Goal: Task Accomplishment & Management: Use online tool/utility

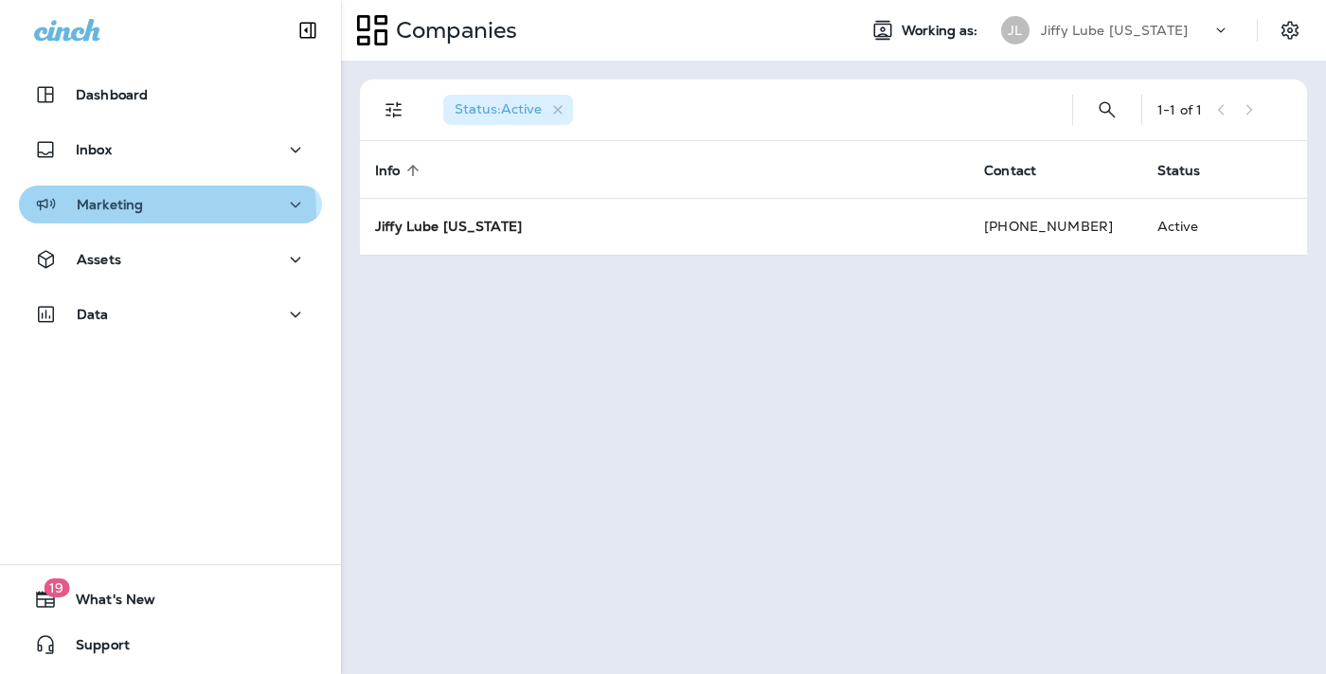
click at [133, 214] on div "Marketing" at bounding box center [88, 205] width 109 height 24
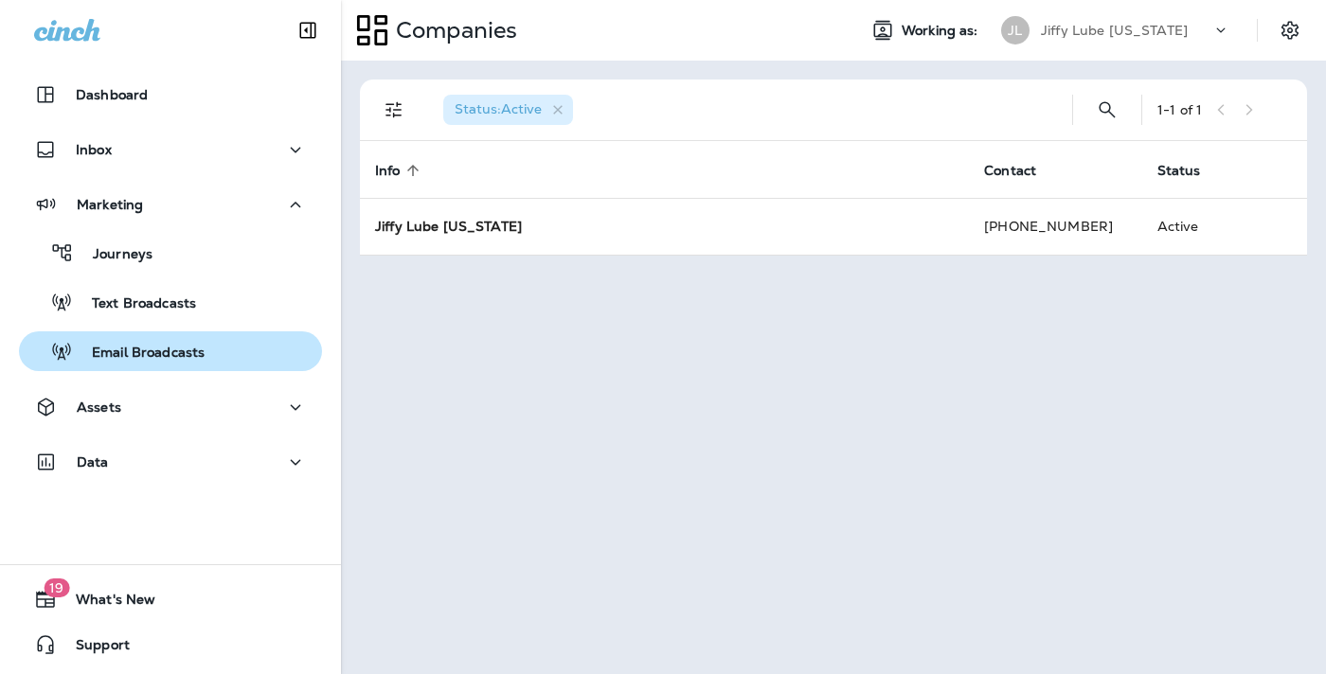
click at [111, 349] on p "Email Broadcasts" at bounding box center [139, 354] width 132 height 18
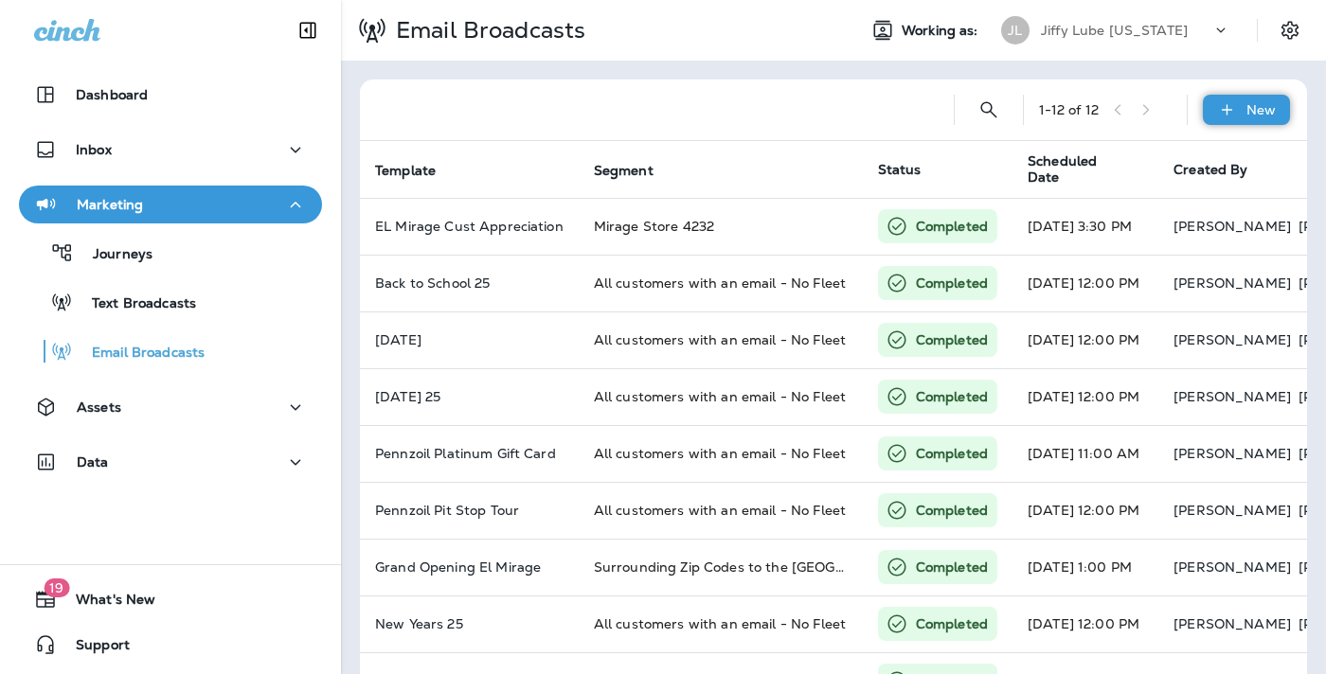
click at [1232, 100] on div "New" at bounding box center [1246, 110] width 87 height 30
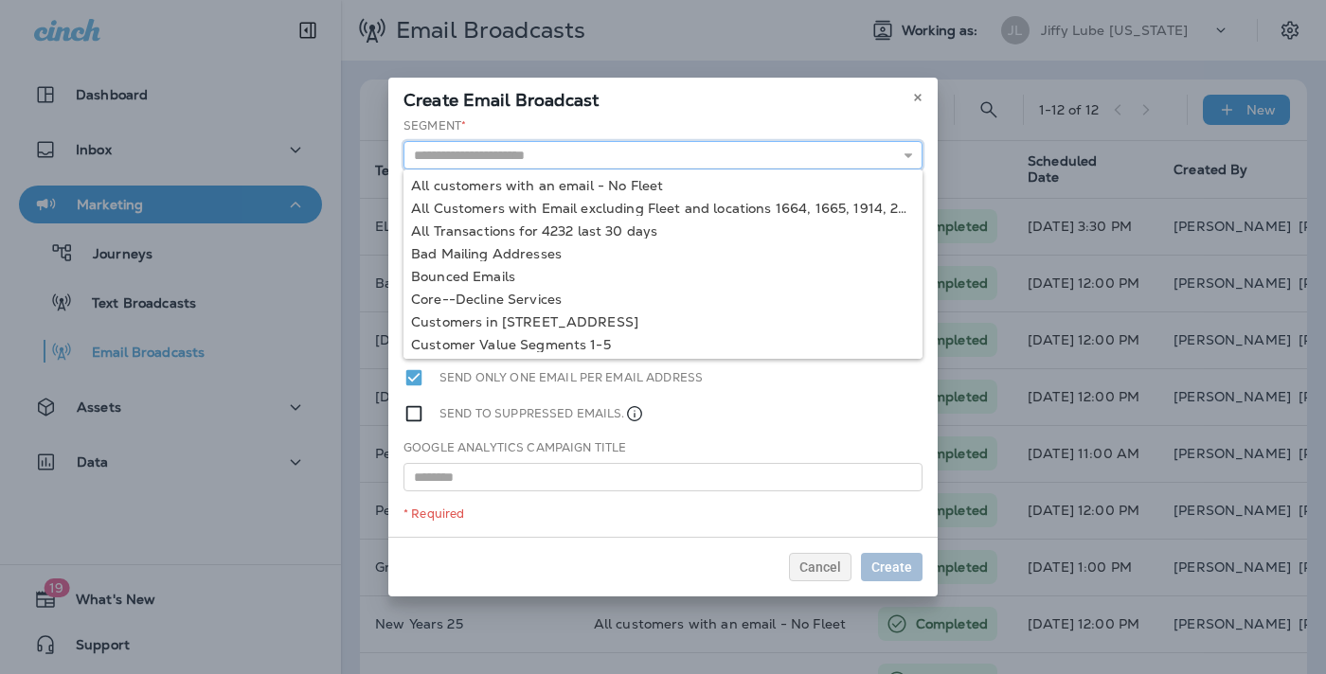
click at [589, 165] on input "text" at bounding box center [662, 155] width 519 height 28
type input "**********"
click at [564, 182] on div "**********" at bounding box center [662, 327] width 549 height 420
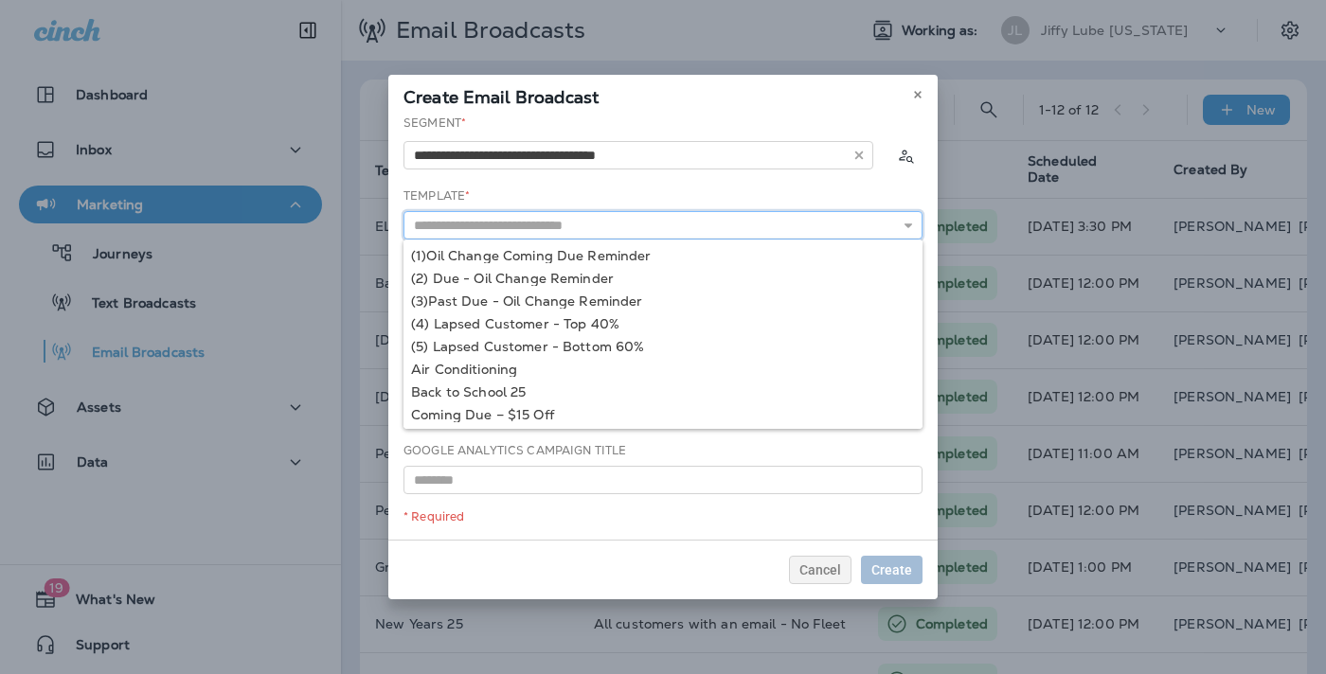
click at [530, 225] on input "text" at bounding box center [662, 225] width 519 height 28
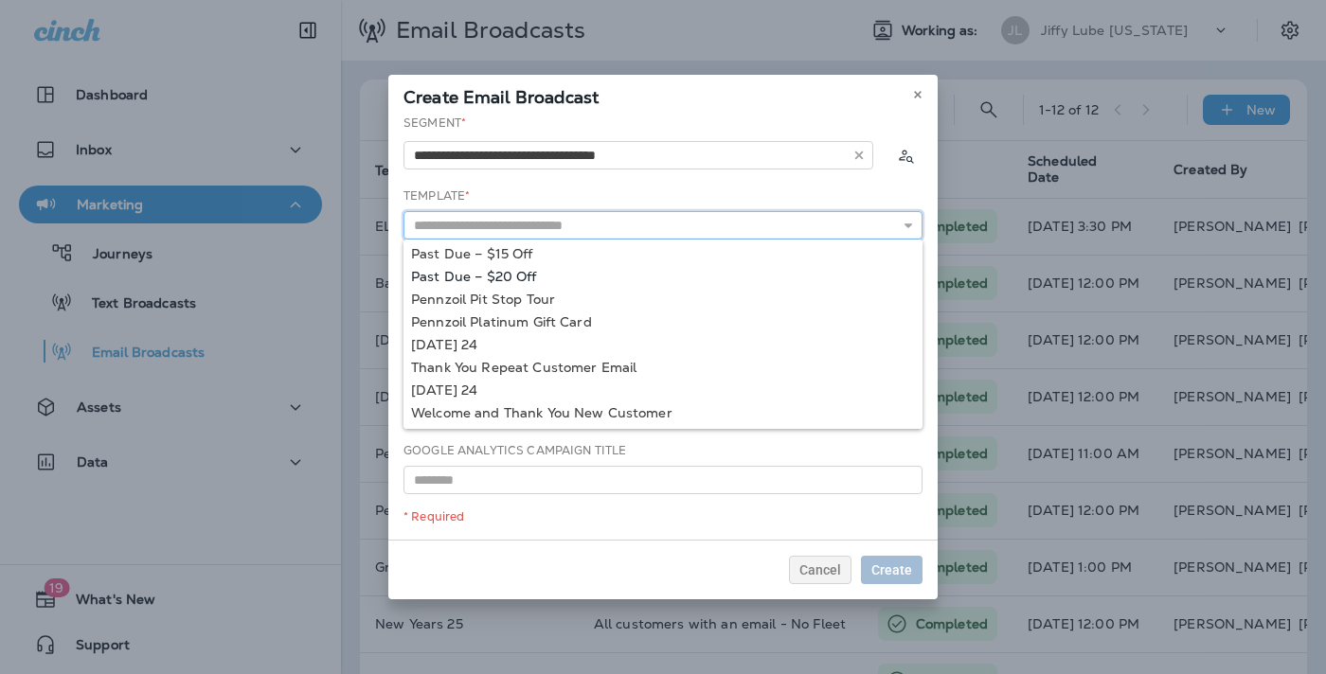
scroll to position [453, 0]
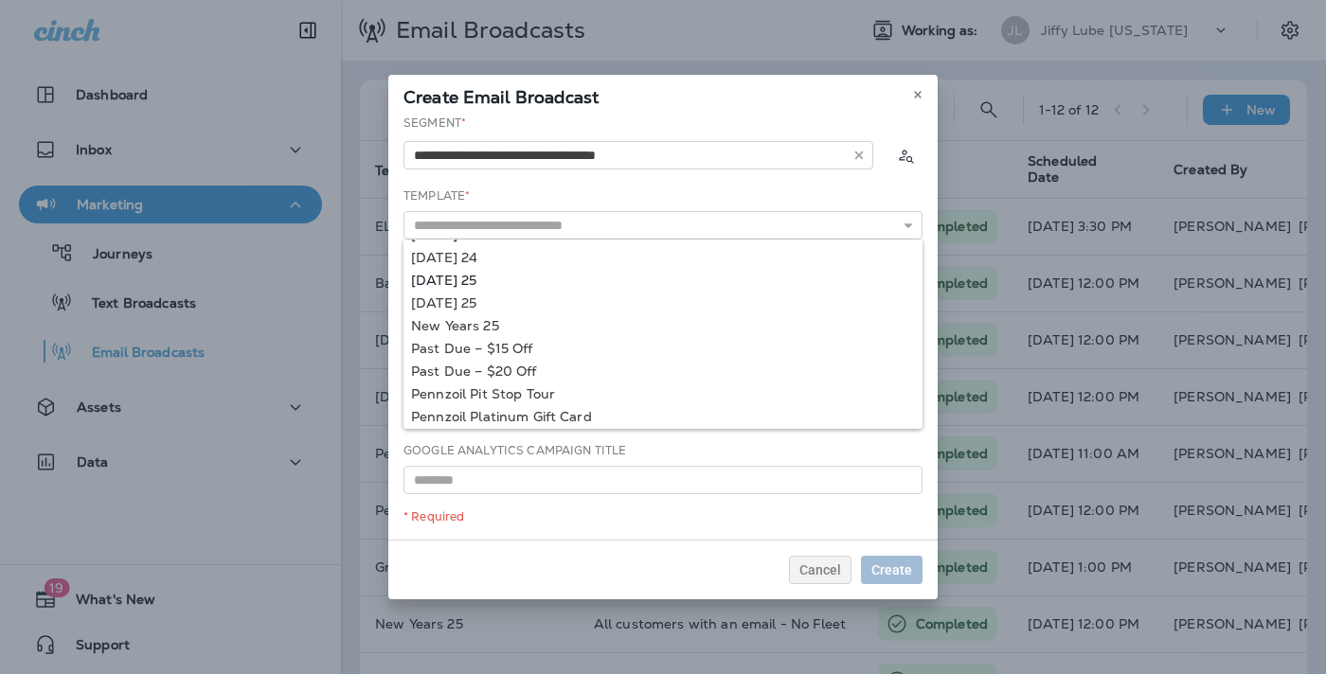
type input "**********"
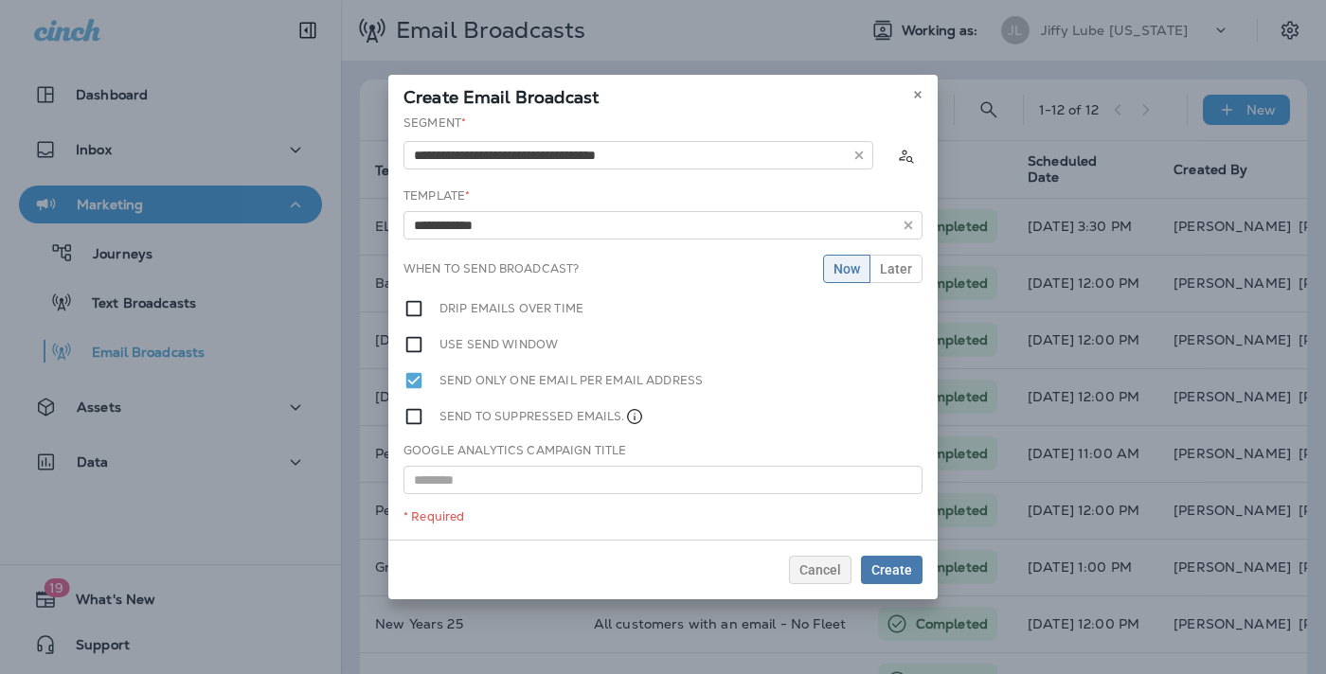
click at [458, 277] on div "**********" at bounding box center [662, 327] width 549 height 425
click at [908, 264] on span "Later" at bounding box center [896, 268] width 32 height 13
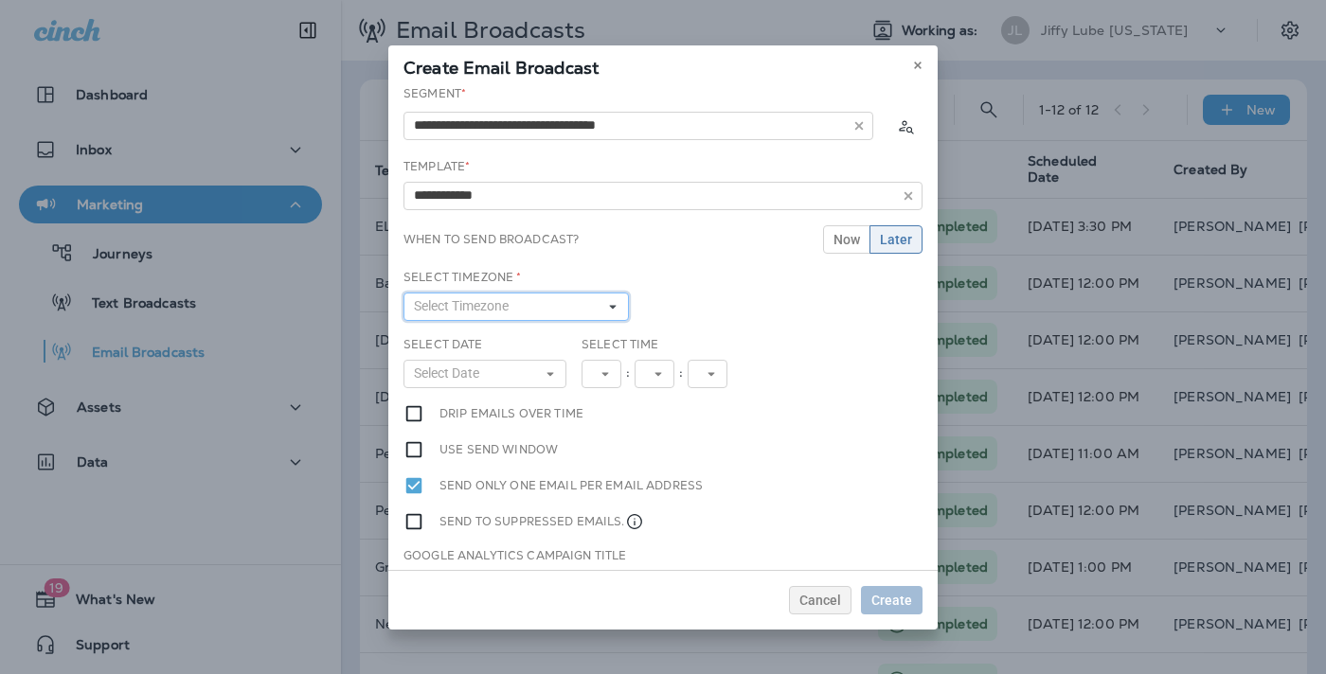
click at [483, 303] on span "Select Timezone" at bounding box center [465, 306] width 102 height 16
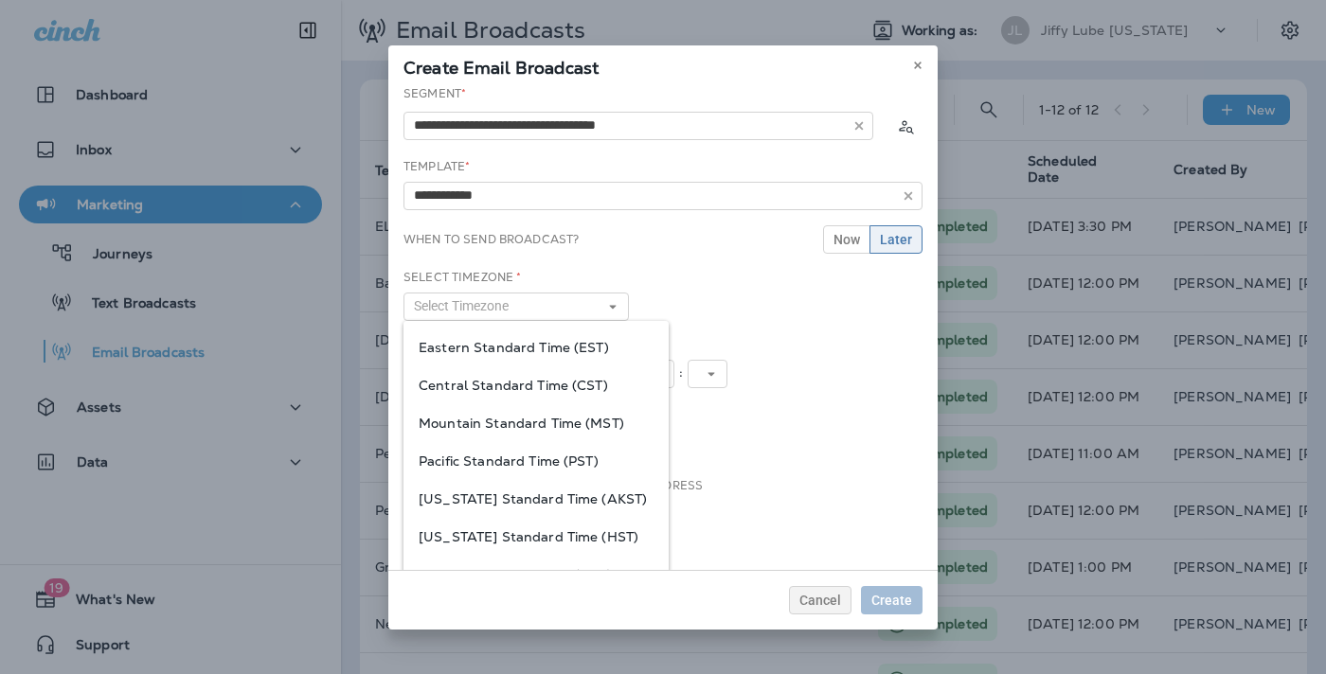
click at [476, 454] on span "Pacific Standard Time (PST)" at bounding box center [536, 461] width 235 height 15
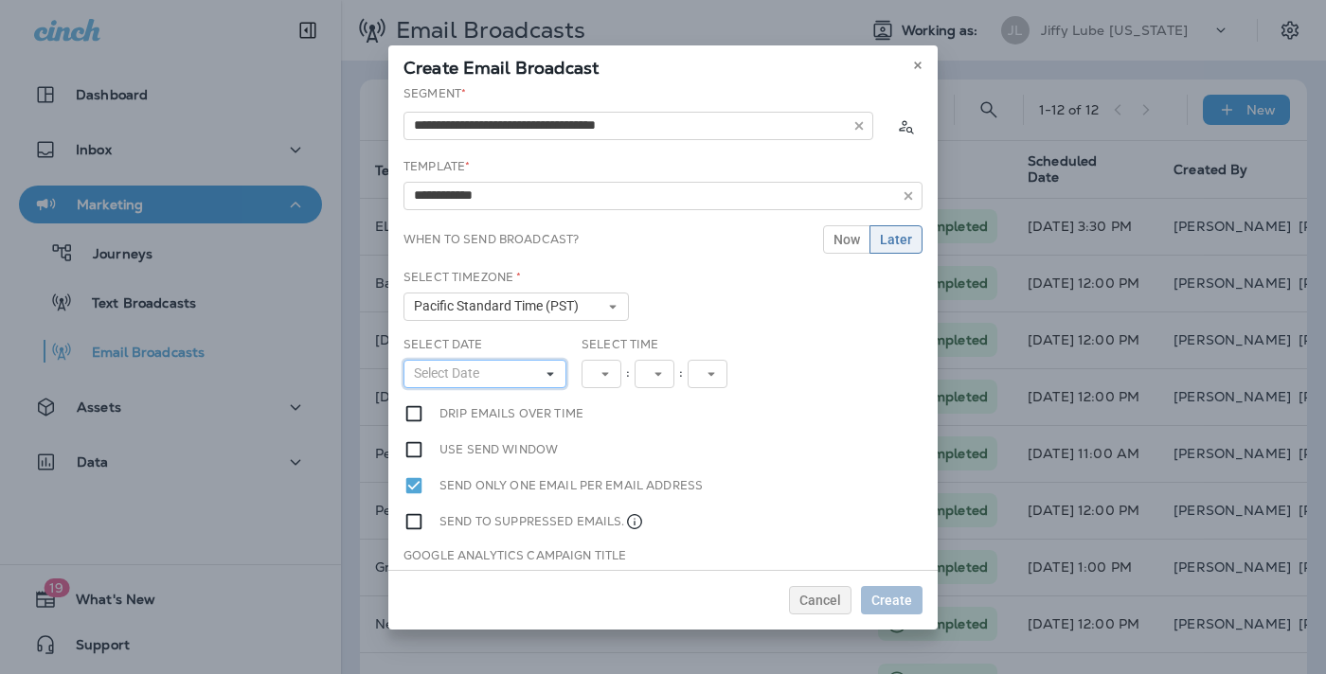
click at [553, 376] on button "Select Date" at bounding box center [484, 374] width 163 height 28
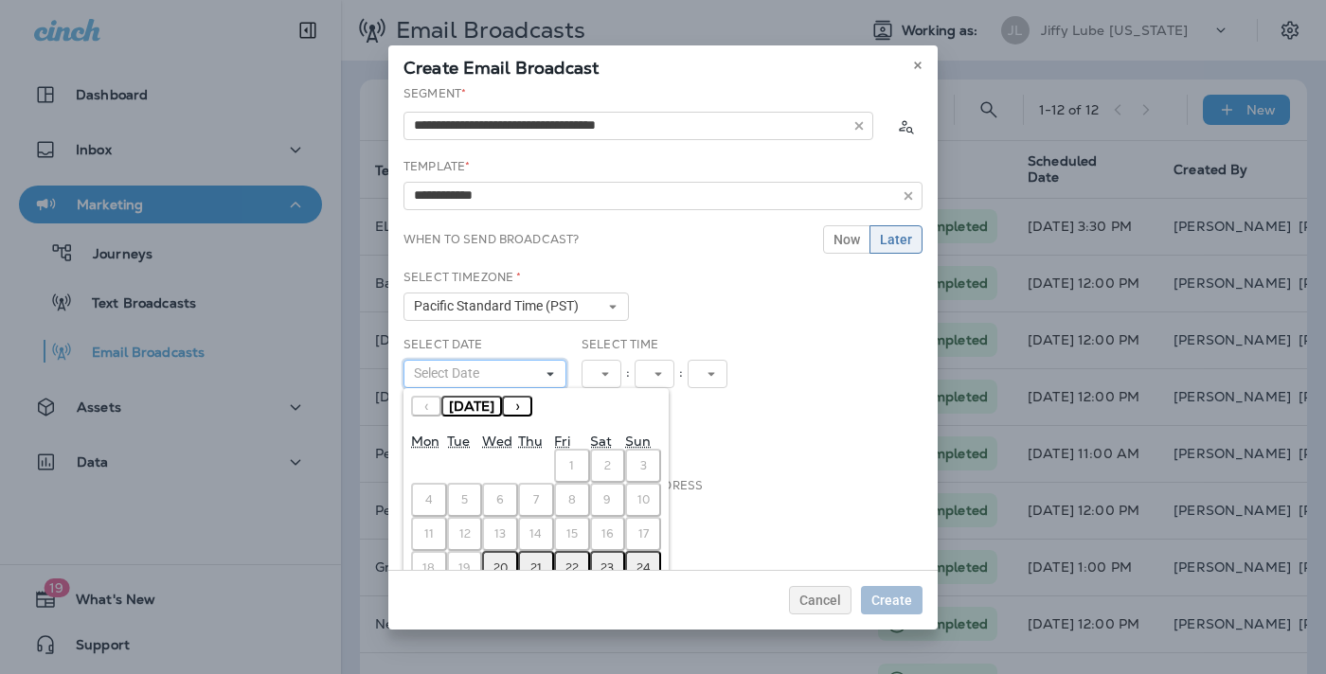
scroll to position [74, 0]
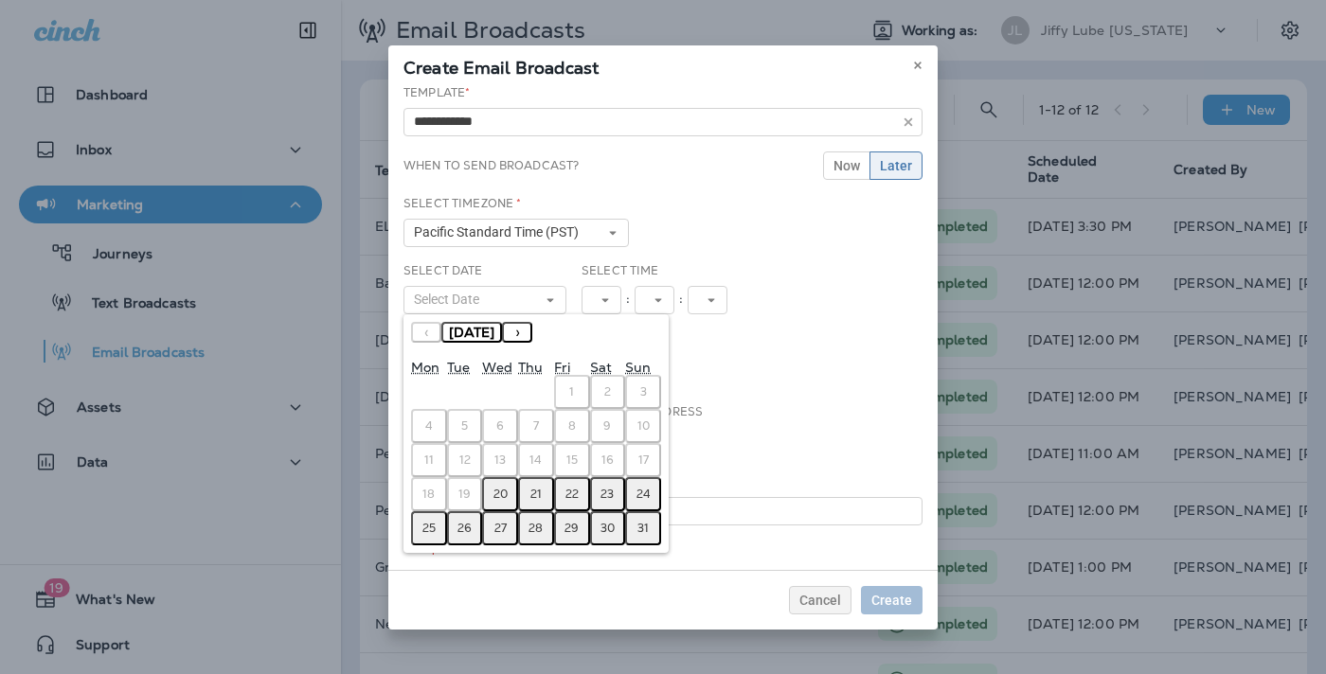
click at [568, 492] on abbr "22" at bounding box center [571, 494] width 13 height 15
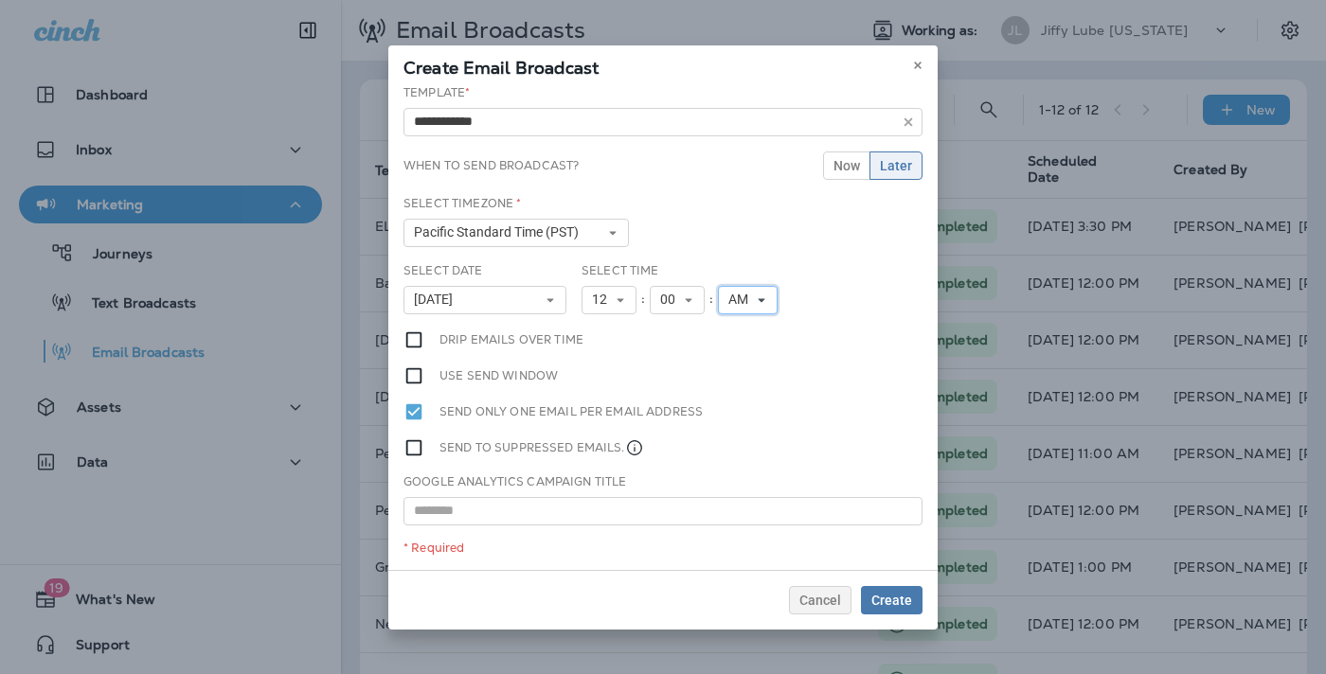
click at [756, 297] on icon at bounding box center [761, 300] width 11 height 11
click at [735, 349] on link "PM" at bounding box center [748, 353] width 60 height 23
click at [885, 595] on span "Create" at bounding box center [891, 600] width 41 height 13
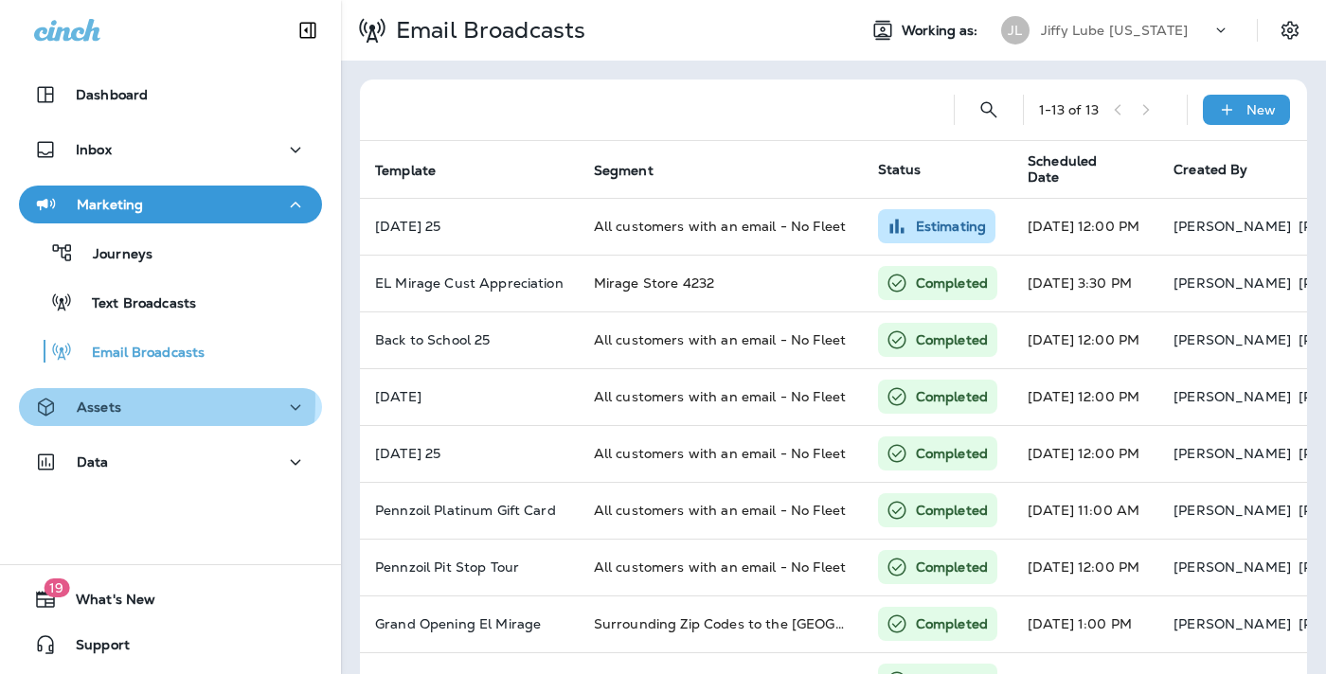
click at [91, 401] on p "Assets" at bounding box center [99, 407] width 45 height 15
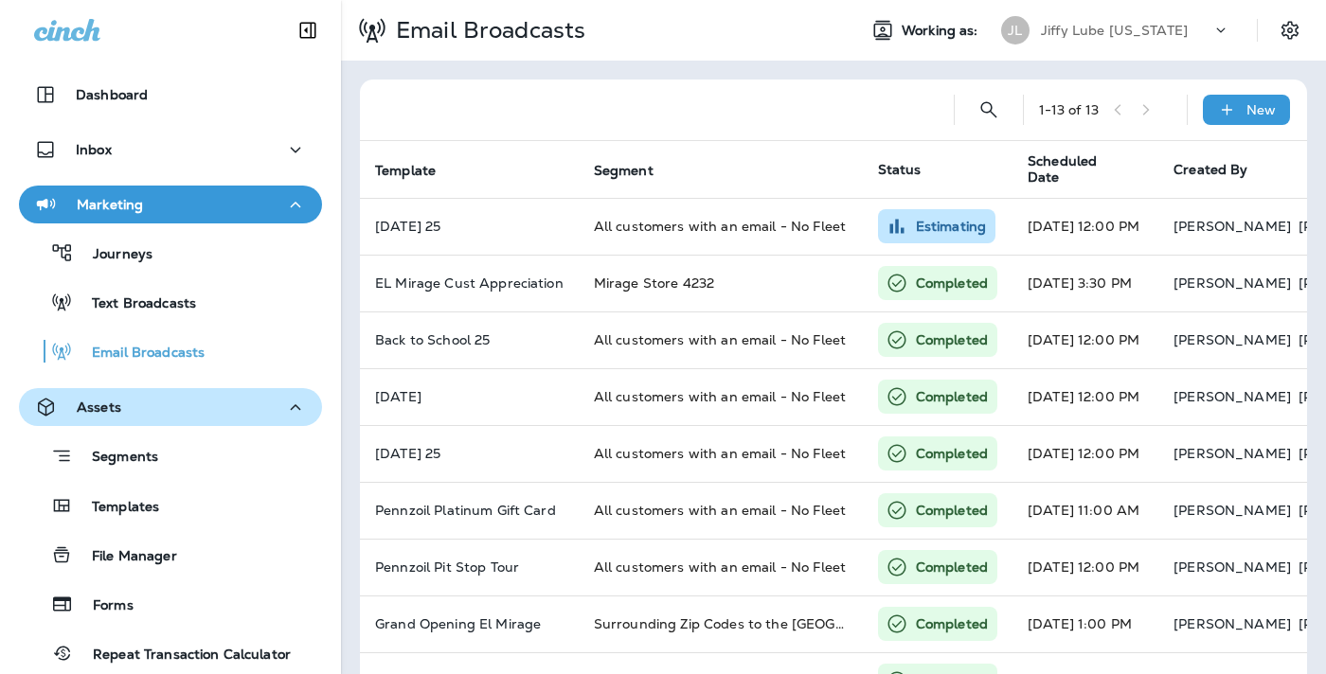
click at [89, 398] on div "Assets" at bounding box center [77, 408] width 87 height 24
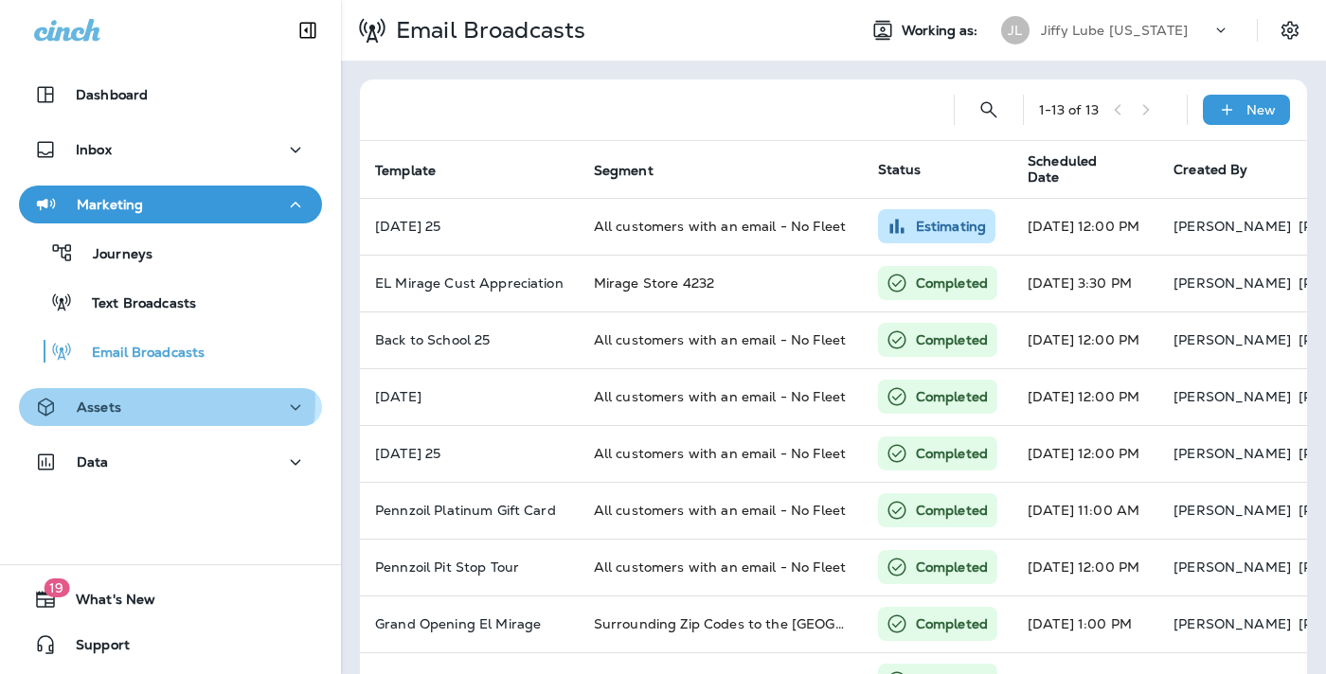
click at [88, 400] on p "Assets" at bounding box center [99, 407] width 45 height 15
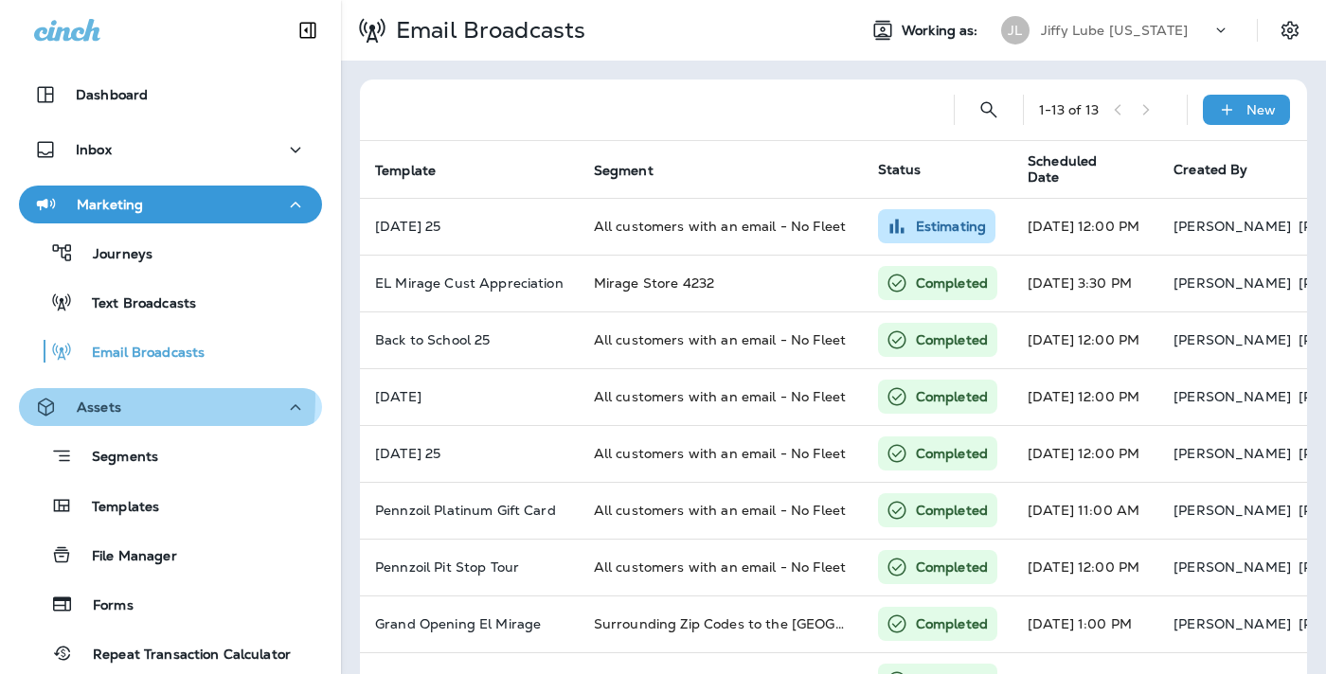
click at [88, 400] on p "Assets" at bounding box center [99, 407] width 45 height 15
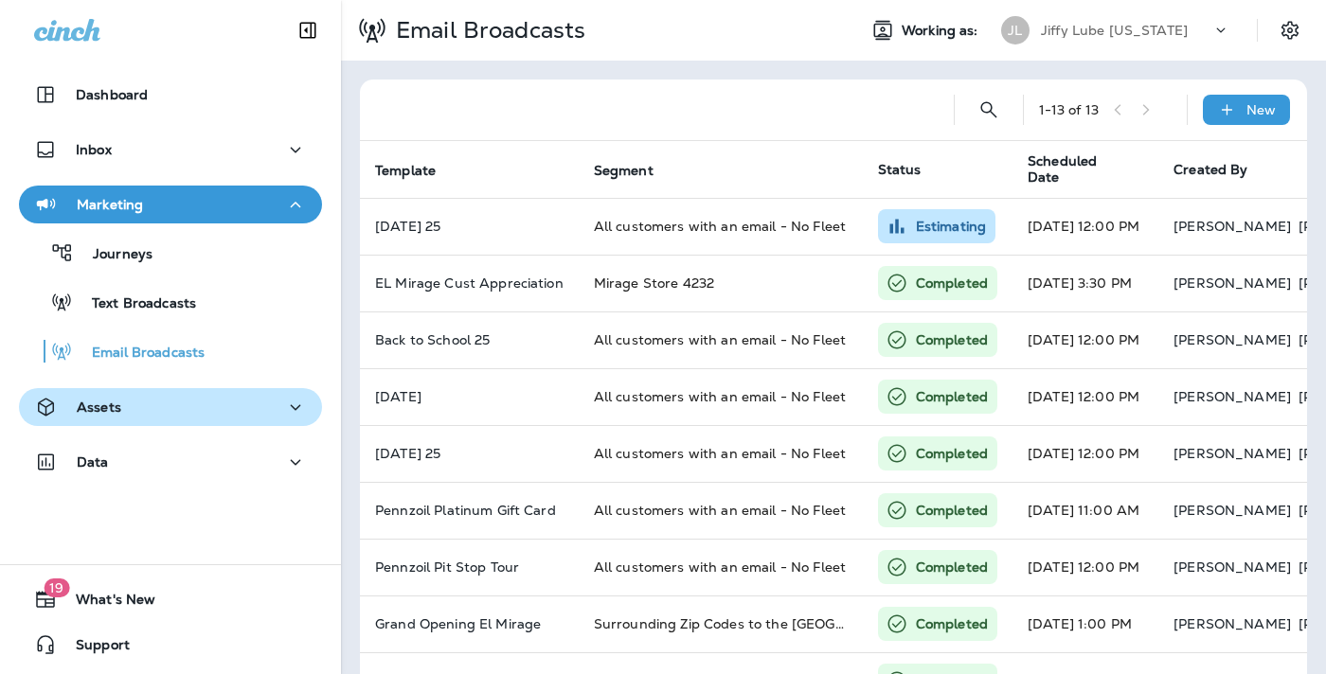
click at [88, 400] on p "Assets" at bounding box center [99, 407] width 45 height 15
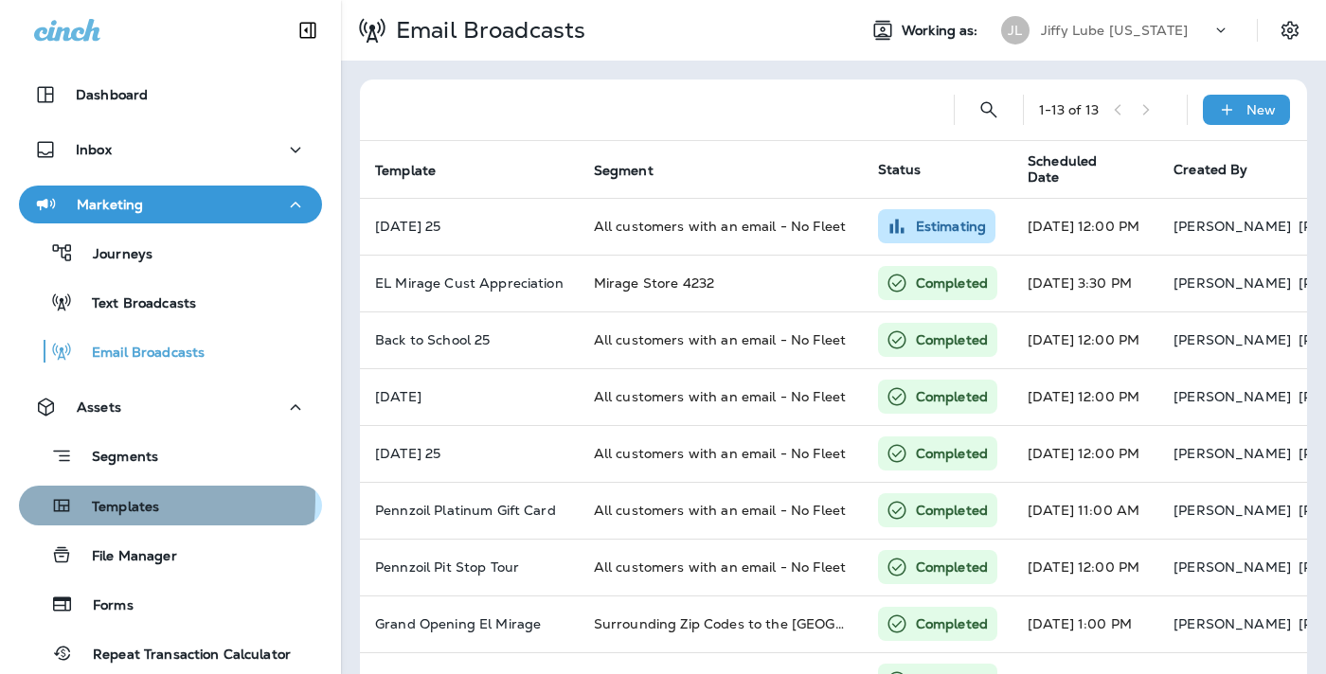
click at [117, 500] on p "Templates" at bounding box center [116, 508] width 86 height 18
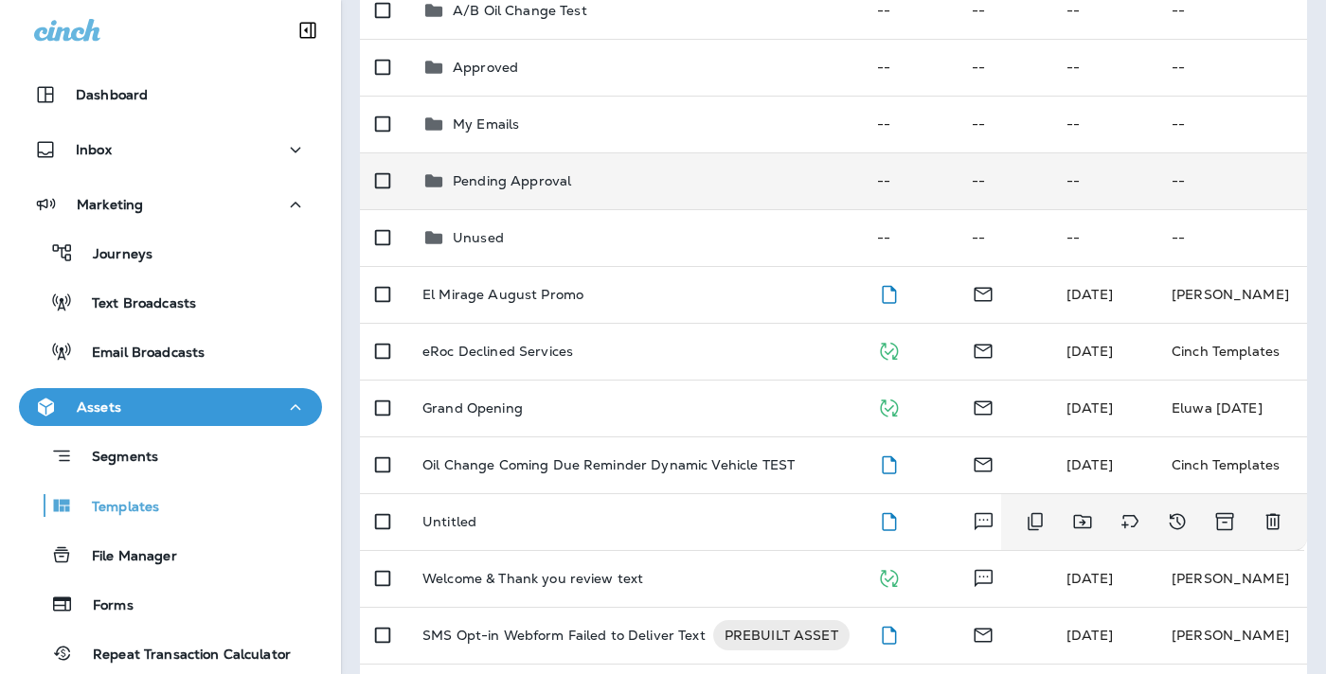
scroll to position [95, 0]
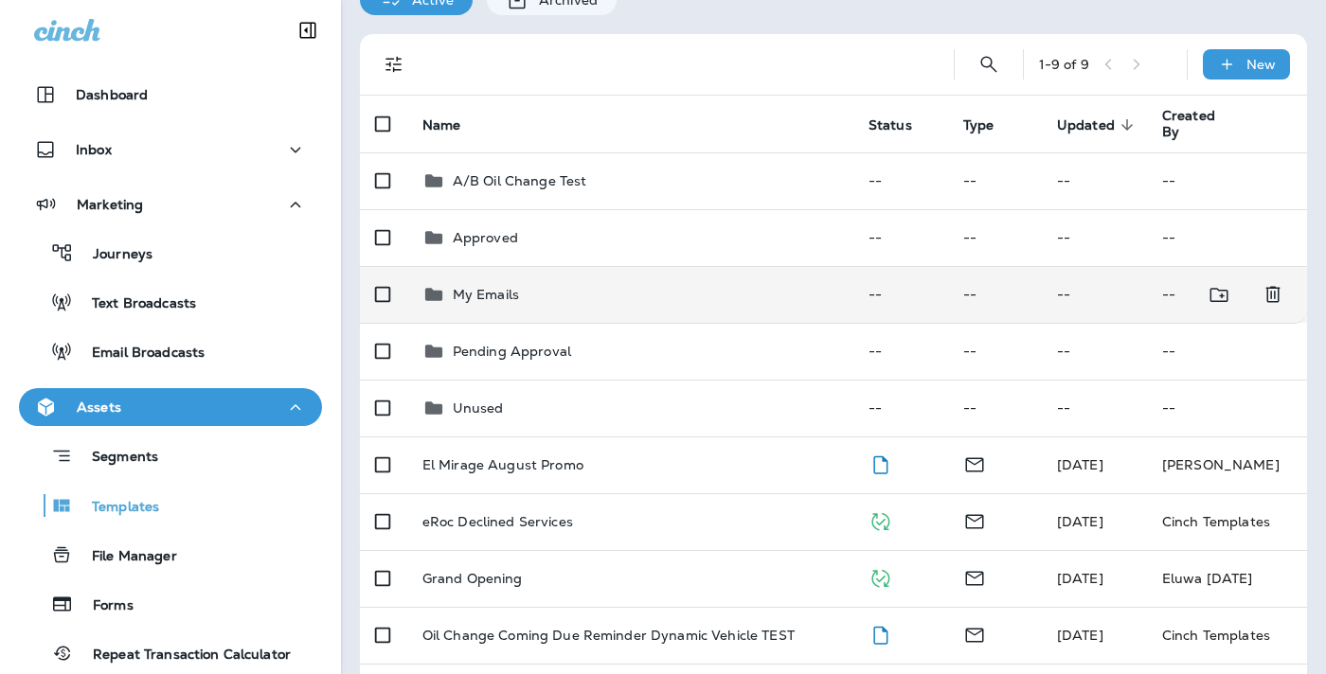
click at [453, 287] on p "My Emails" at bounding box center [486, 294] width 66 height 15
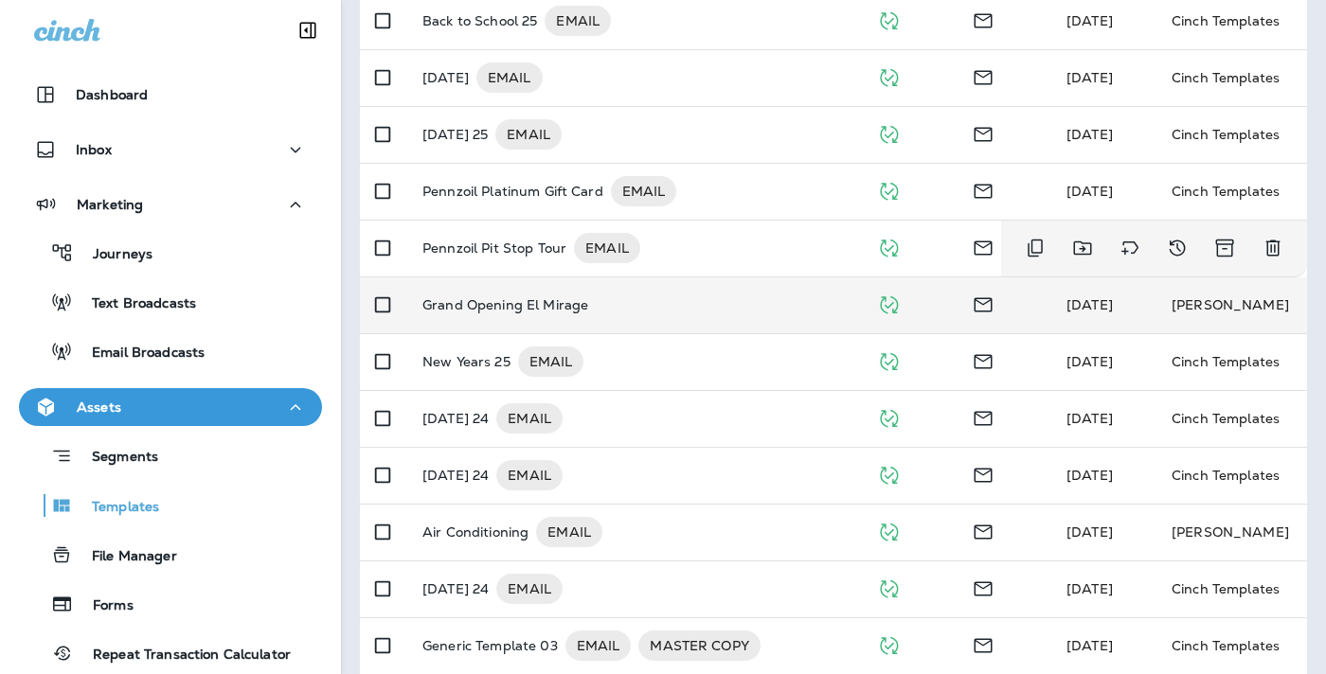
scroll to position [387, 0]
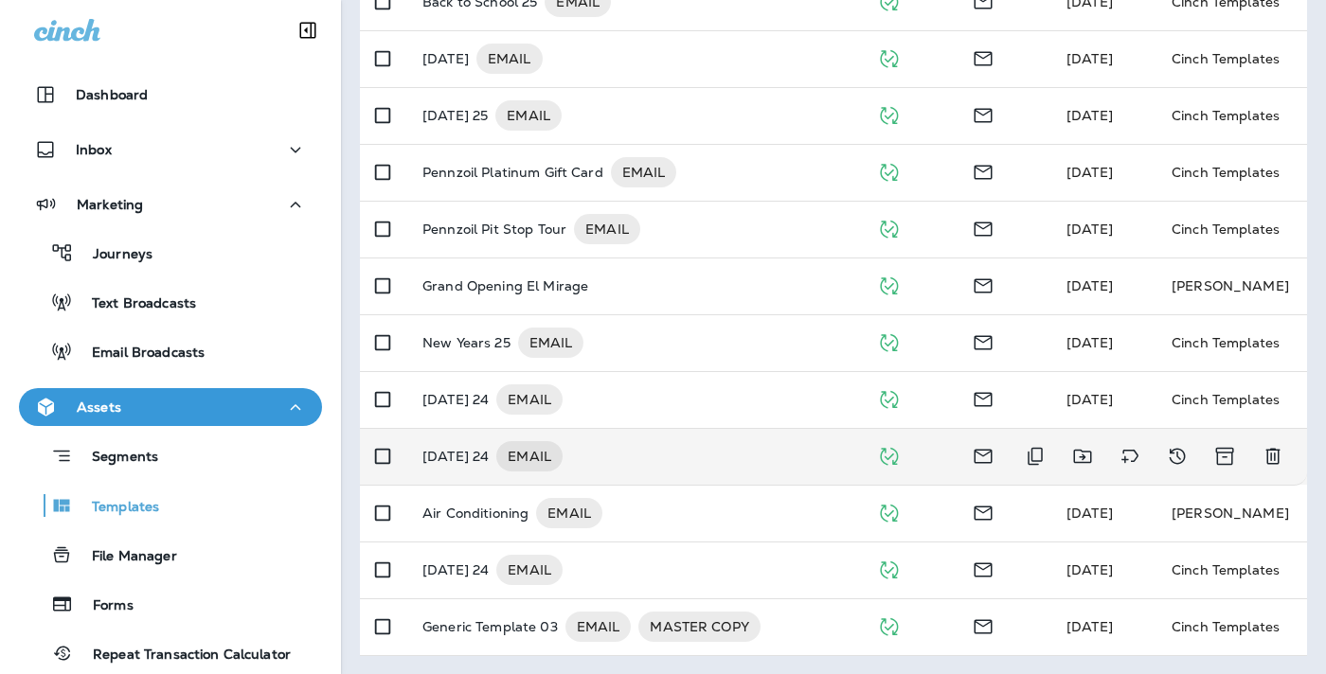
click at [463, 451] on p "[DATE] 24" at bounding box center [455, 456] width 66 height 30
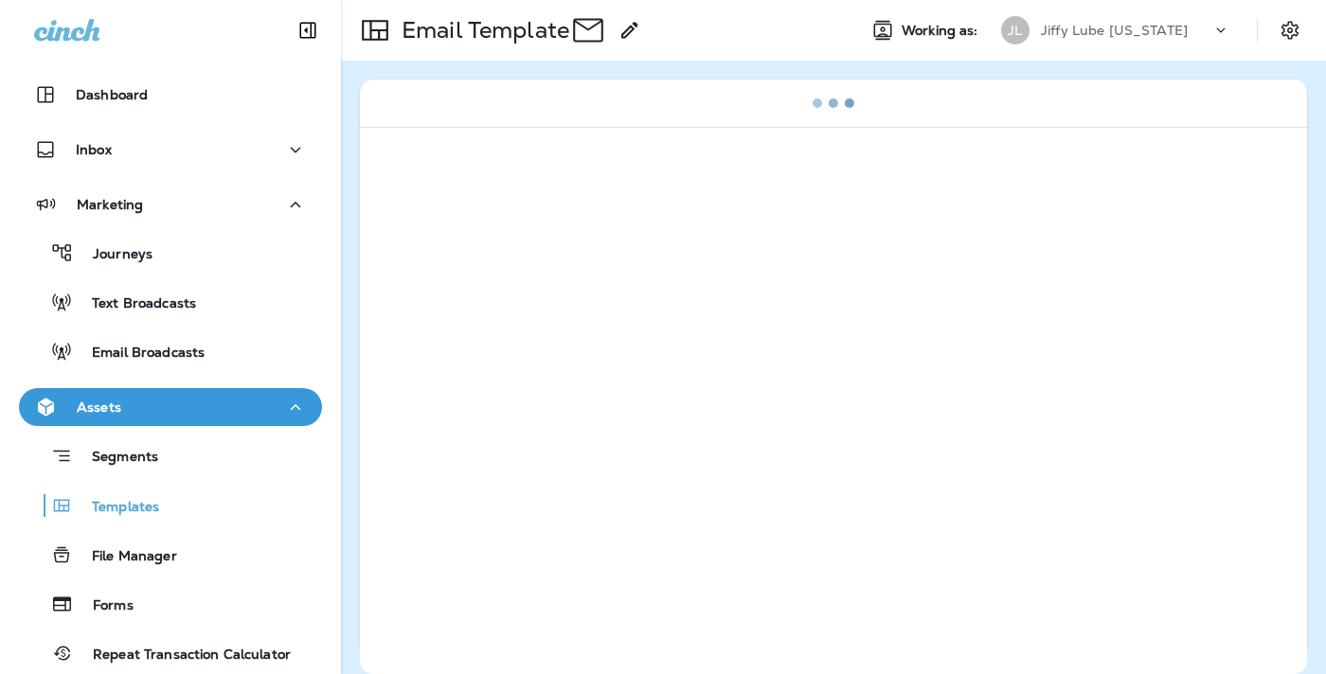
click at [463, 451] on div at bounding box center [833, 400] width 947 height 547
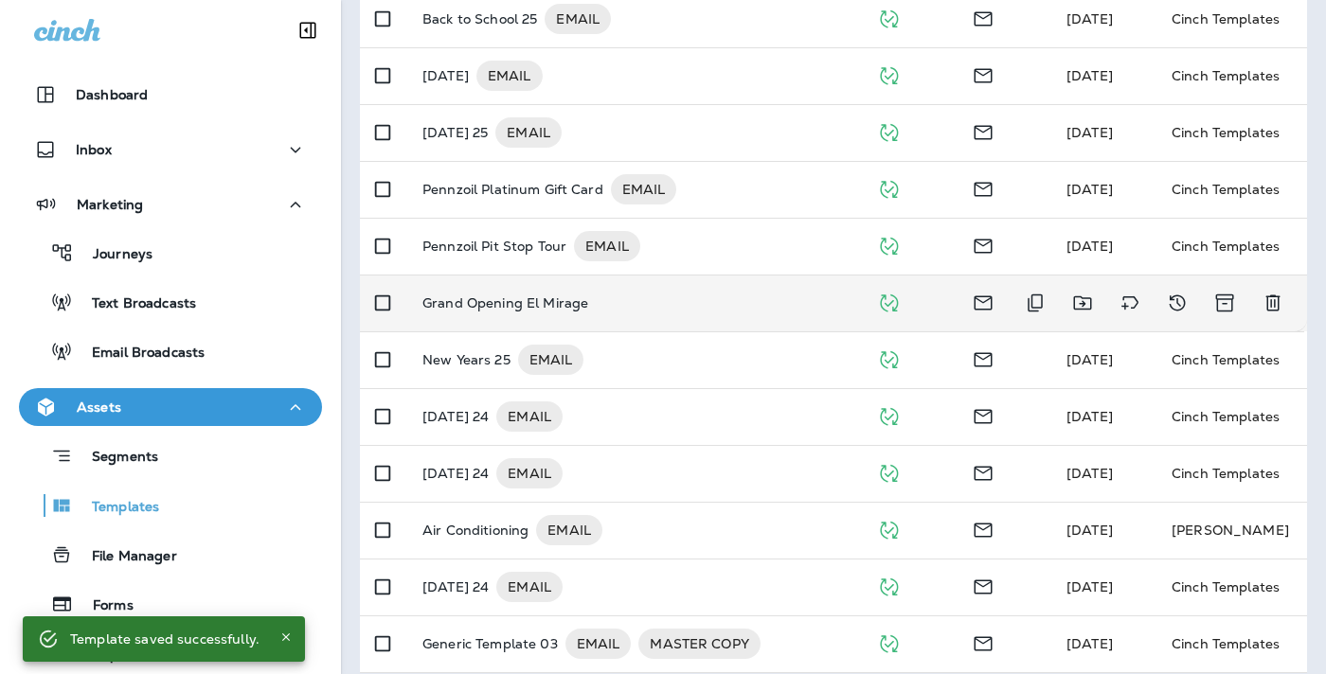
scroll to position [671, 0]
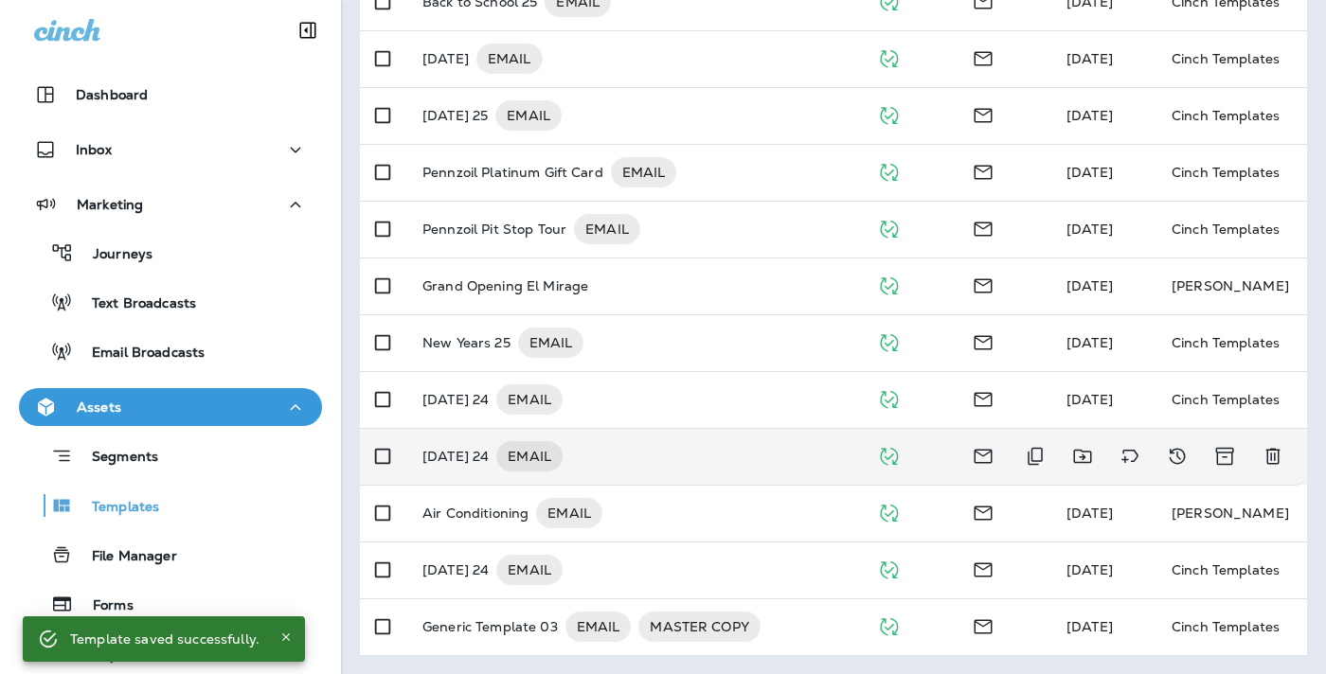
click at [488, 456] on p "[DATE] 24" at bounding box center [455, 456] width 66 height 30
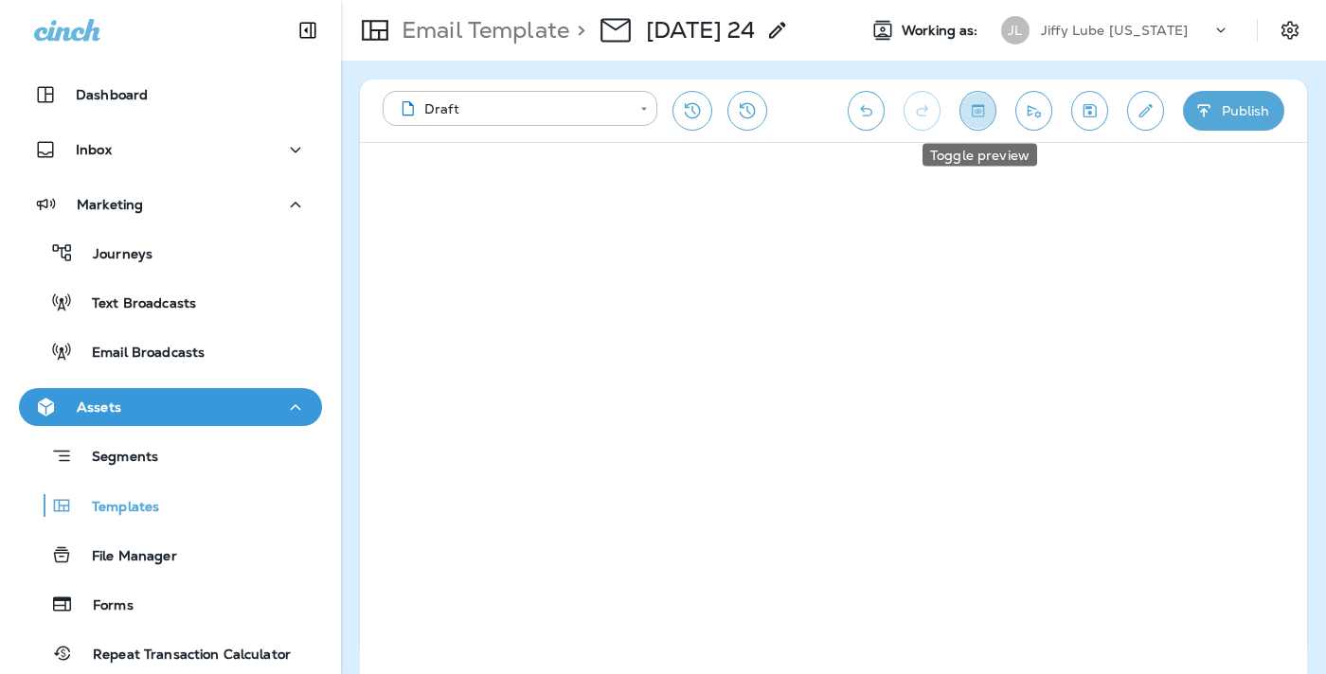
click at [976, 105] on icon "Toggle preview" at bounding box center [978, 110] width 12 height 12
